Goal: Task Accomplishment & Management: Manage account settings

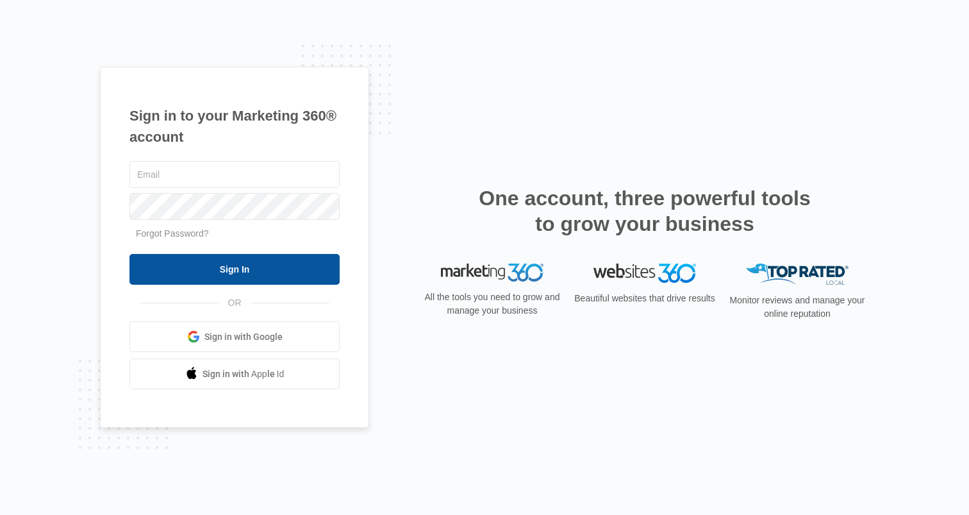
type input "[PERSON_NAME][EMAIL_ADDRESS][PERSON_NAME][DOMAIN_NAME]"
click at [283, 267] on input "Sign In" at bounding box center [235, 269] width 210 height 31
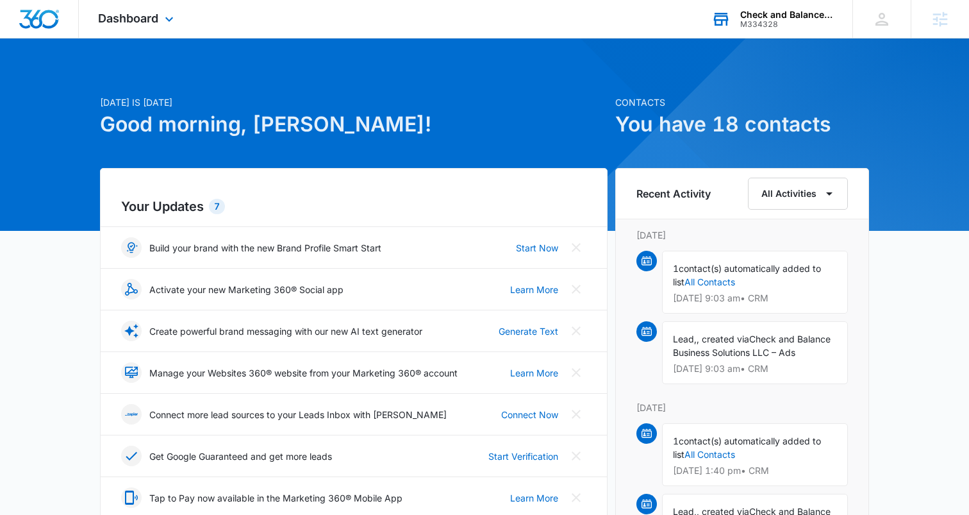
click at [764, 8] on div "Check and Balance Business Solutions LLC M334328 Your Accounts View All" at bounding box center [772, 19] width 160 height 38
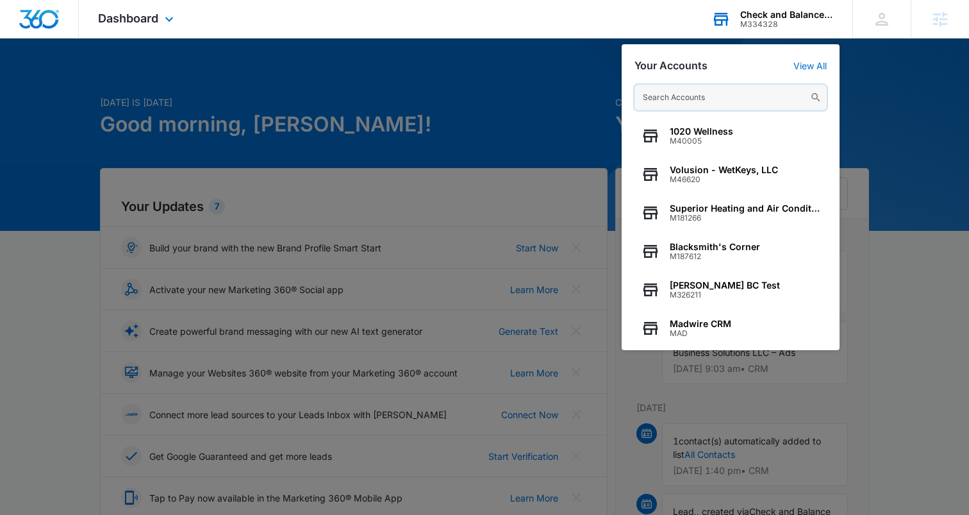
click at [673, 95] on input "text" at bounding box center [731, 98] width 192 height 26
paste input "M310392"
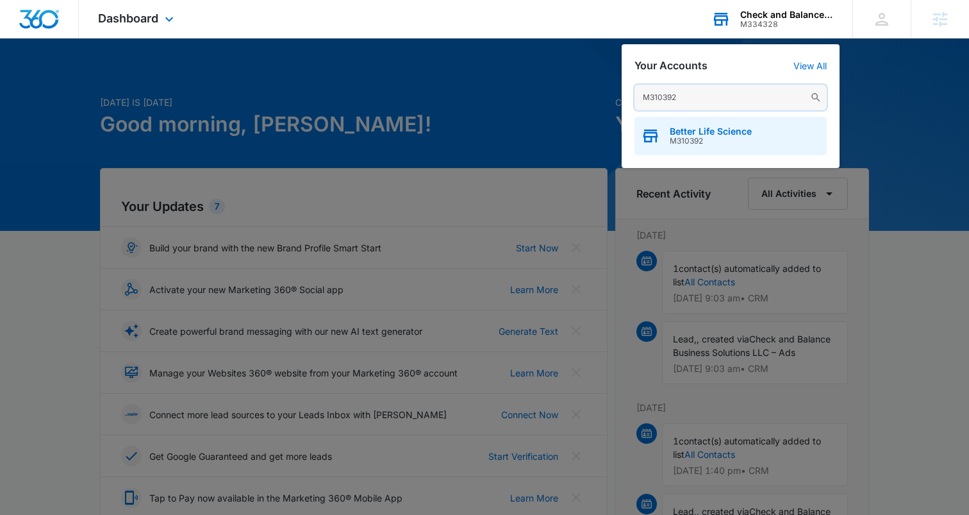
type input "M310392"
click at [673, 135] on span "Better Life Science" at bounding box center [711, 131] width 82 height 10
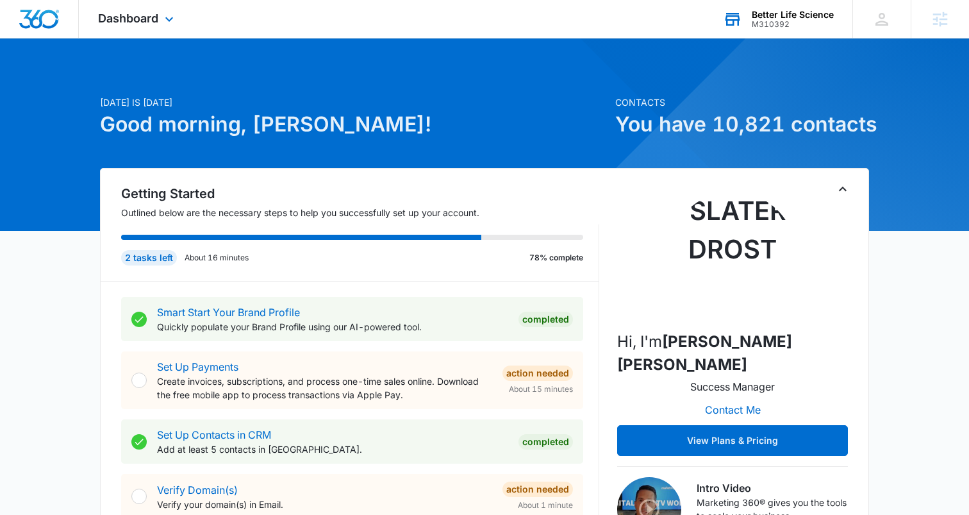
click at [779, 24] on div "M310392" at bounding box center [793, 24] width 82 height 9
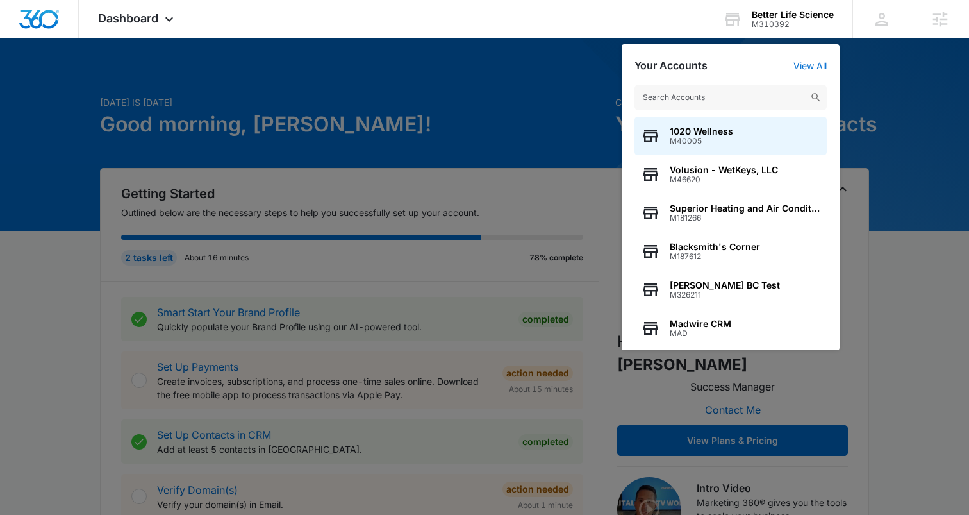
click at [492, 97] on div at bounding box center [484, 257] width 969 height 515
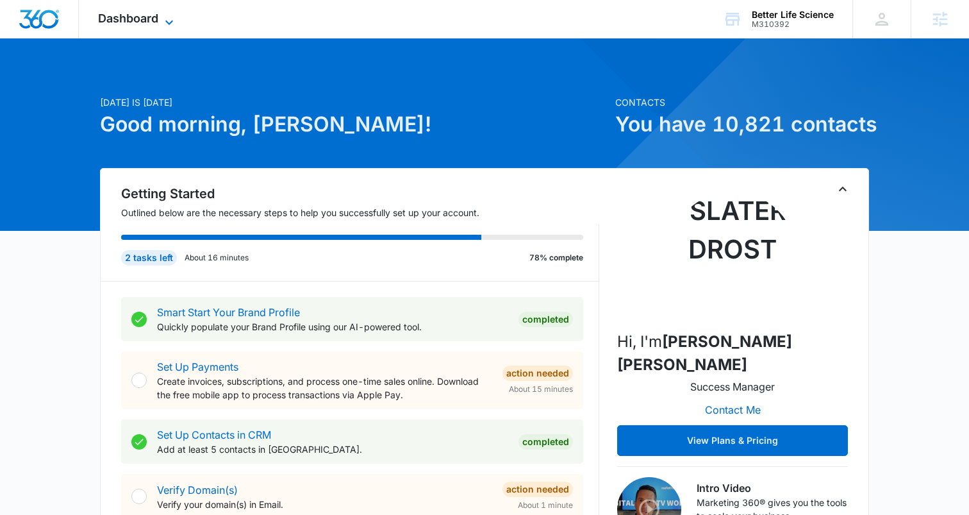
click at [162, 21] on icon at bounding box center [169, 22] width 15 height 15
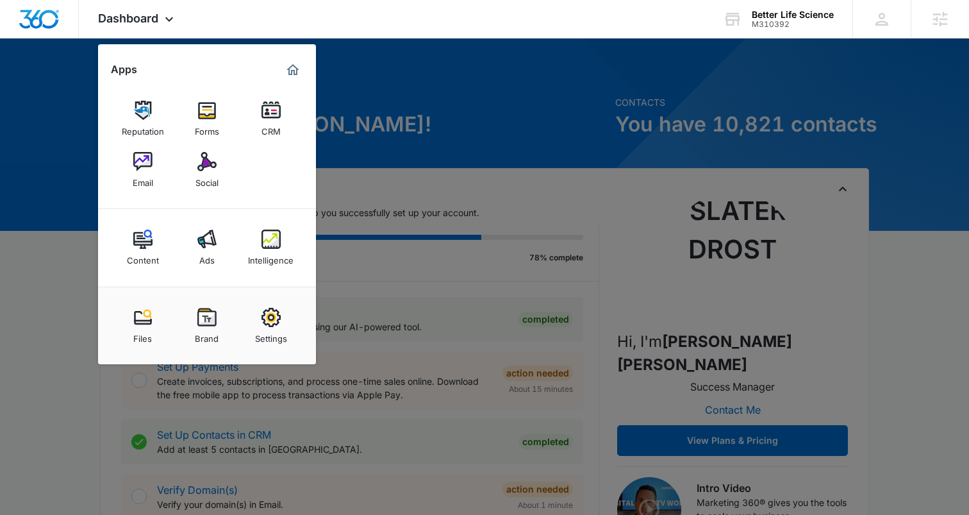
click at [354, 72] on div at bounding box center [484, 257] width 969 height 515
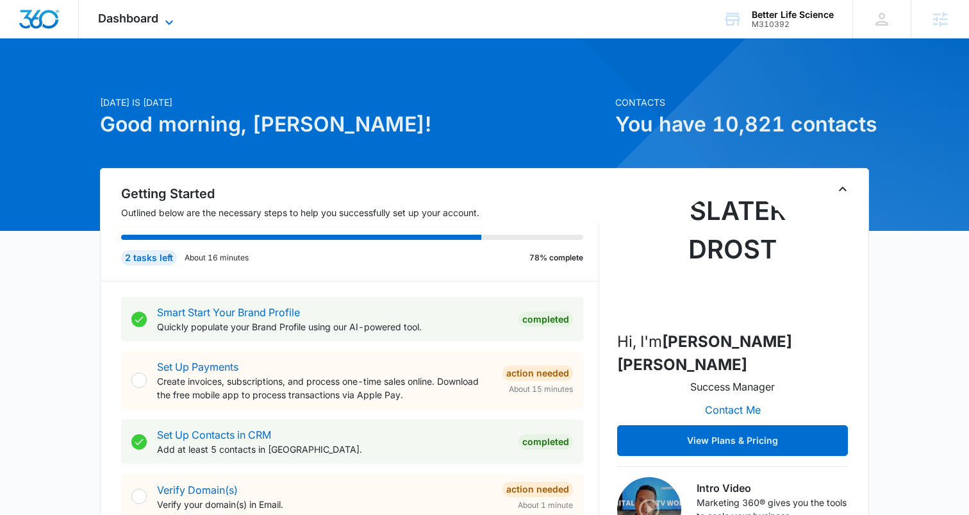
click at [172, 18] on icon at bounding box center [169, 22] width 15 height 15
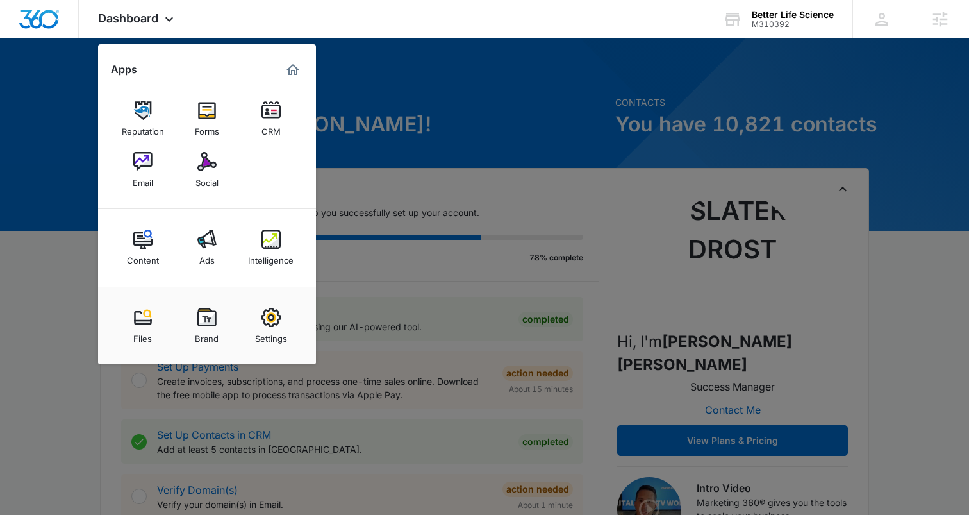
click at [501, 79] on div at bounding box center [484, 257] width 969 height 515
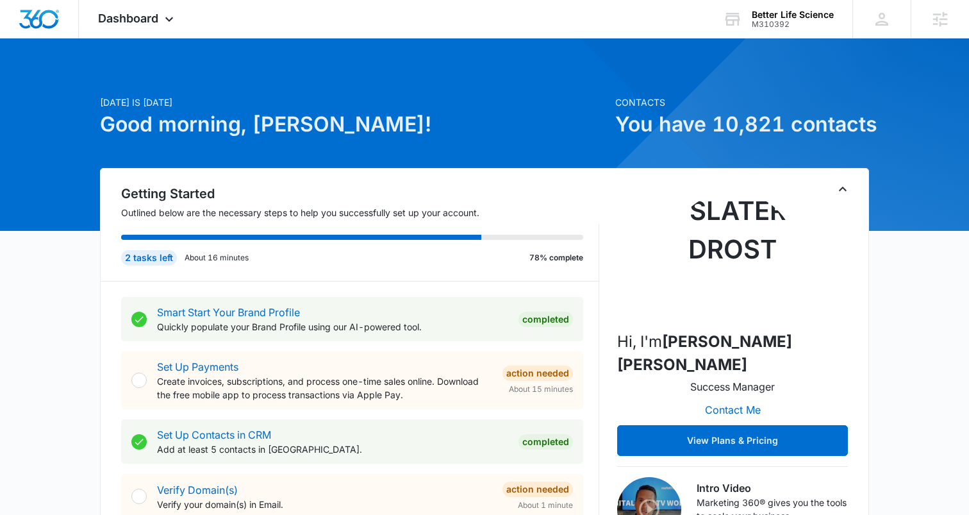
scroll to position [1, 0]
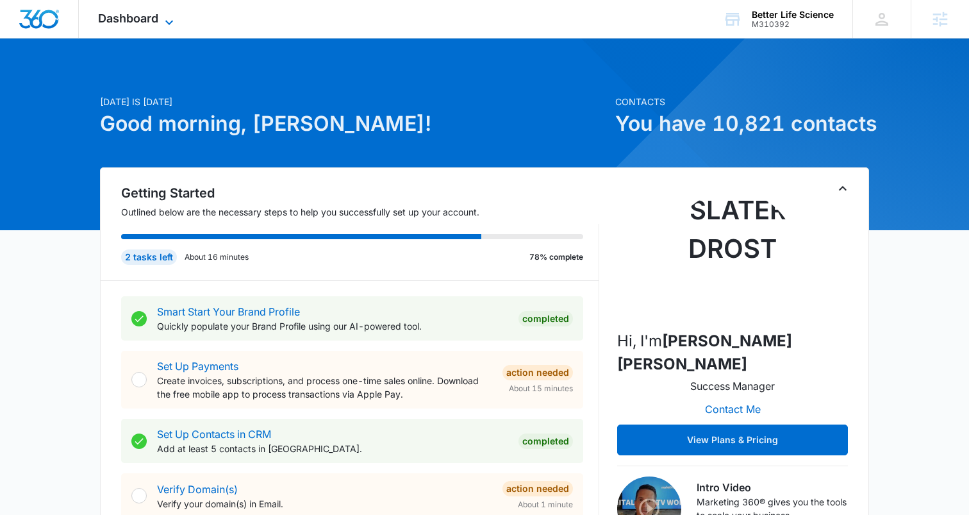
click at [169, 16] on icon at bounding box center [169, 22] width 15 height 15
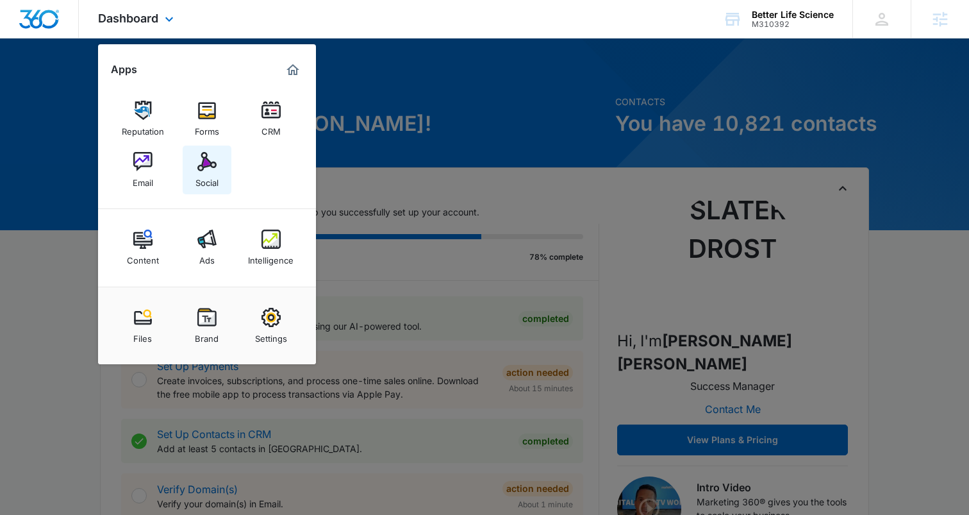
click at [201, 169] on img at bounding box center [206, 161] width 19 height 19
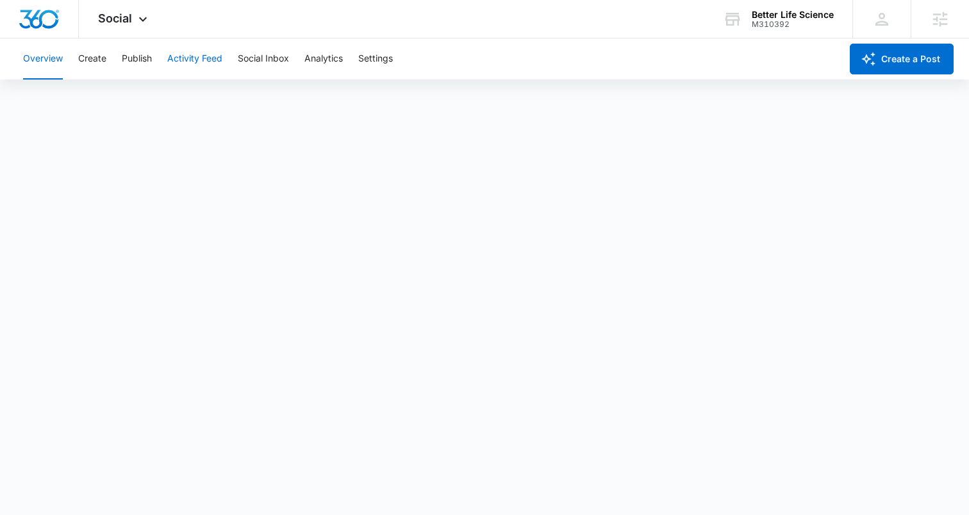
click at [209, 62] on button "Activity Feed" at bounding box center [194, 58] width 55 height 41
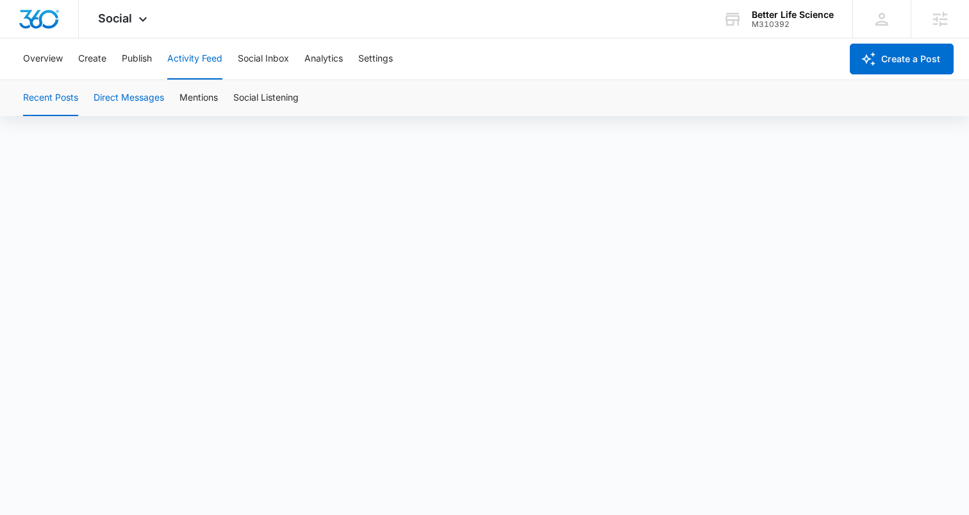
click at [148, 97] on button "Direct Messages" at bounding box center [129, 98] width 71 height 36
click at [181, 103] on button "Mentions" at bounding box center [199, 98] width 38 height 36
